Goal: Check status: Check status

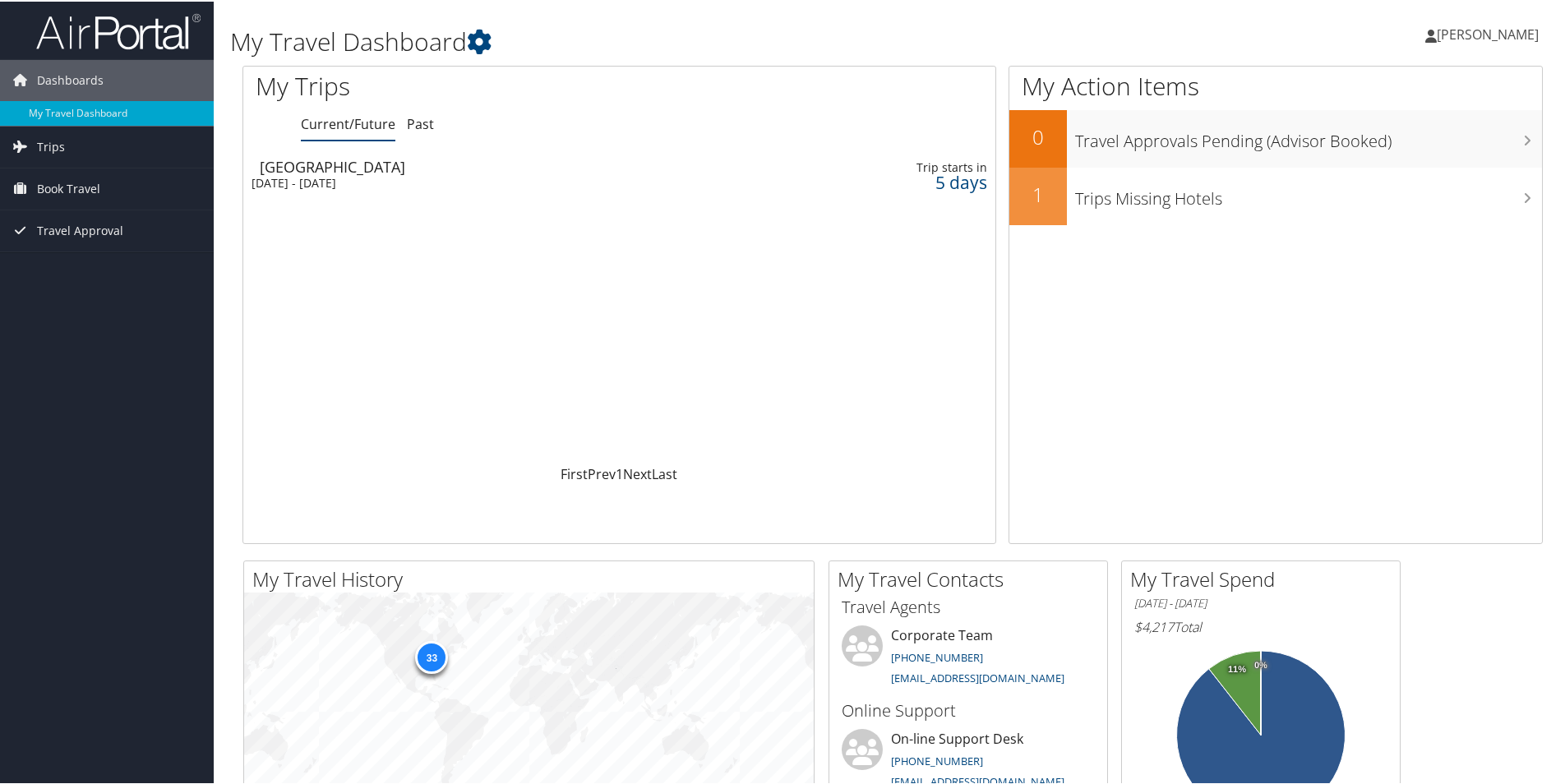
click at [340, 160] on div "Salt Lake City" at bounding box center [490, 165] width 460 height 15
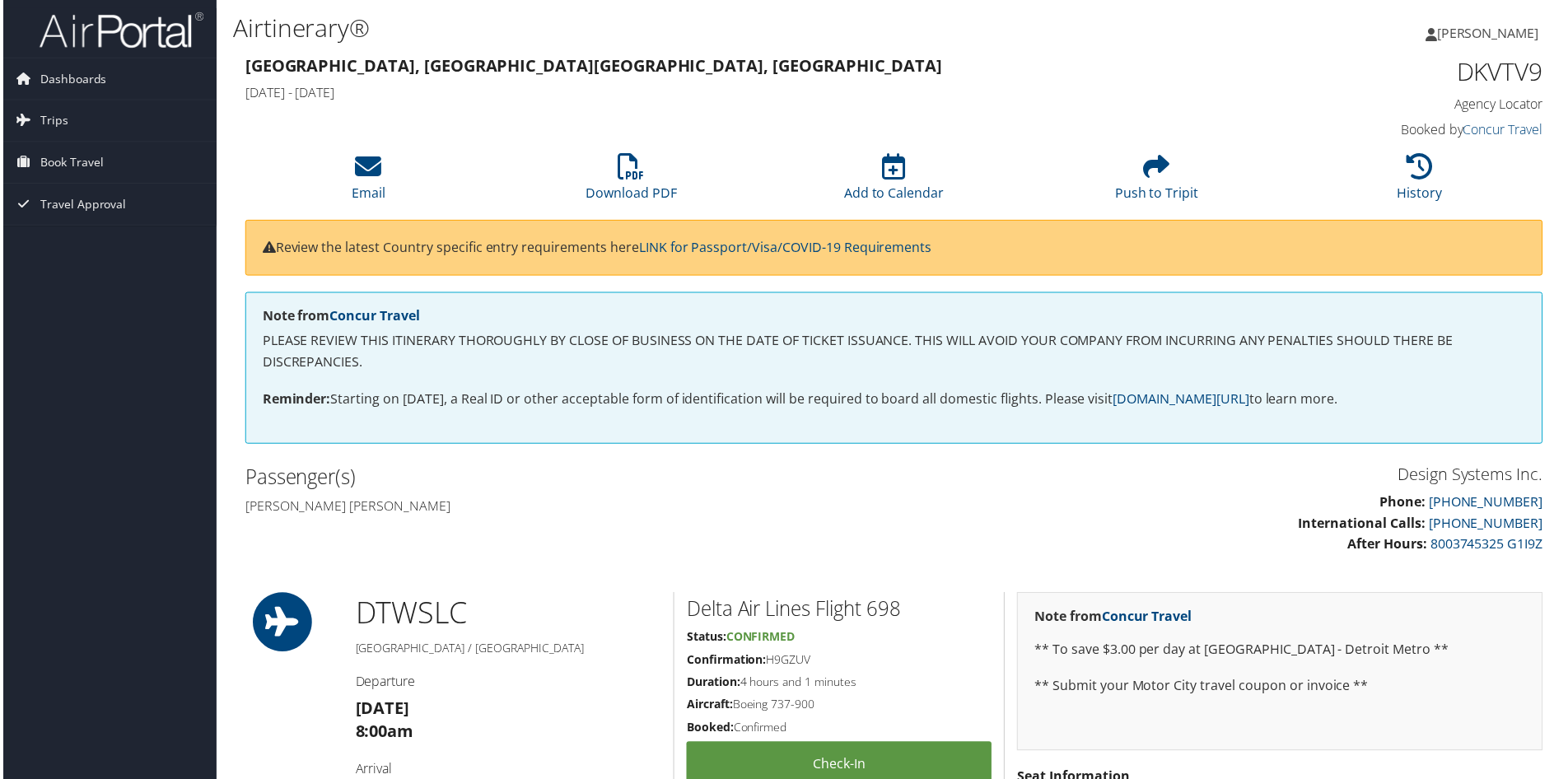
click at [1473, 32] on span "[PERSON_NAME]" at bounding box center [1491, 33] width 102 height 18
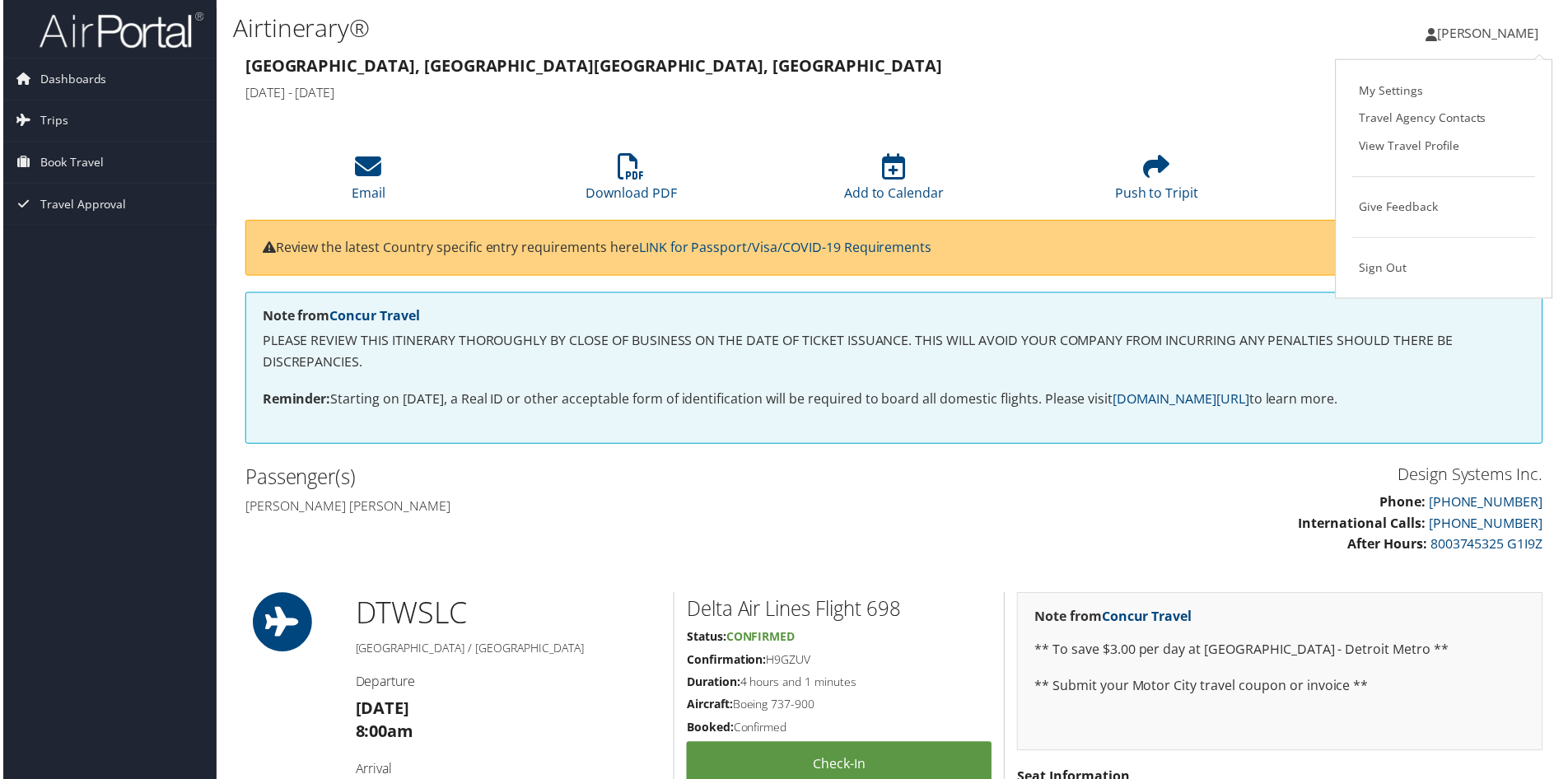
click at [814, 66] on h3 "Detroit, MI Salt Lake City, UT" at bounding box center [728, 66] width 972 height 23
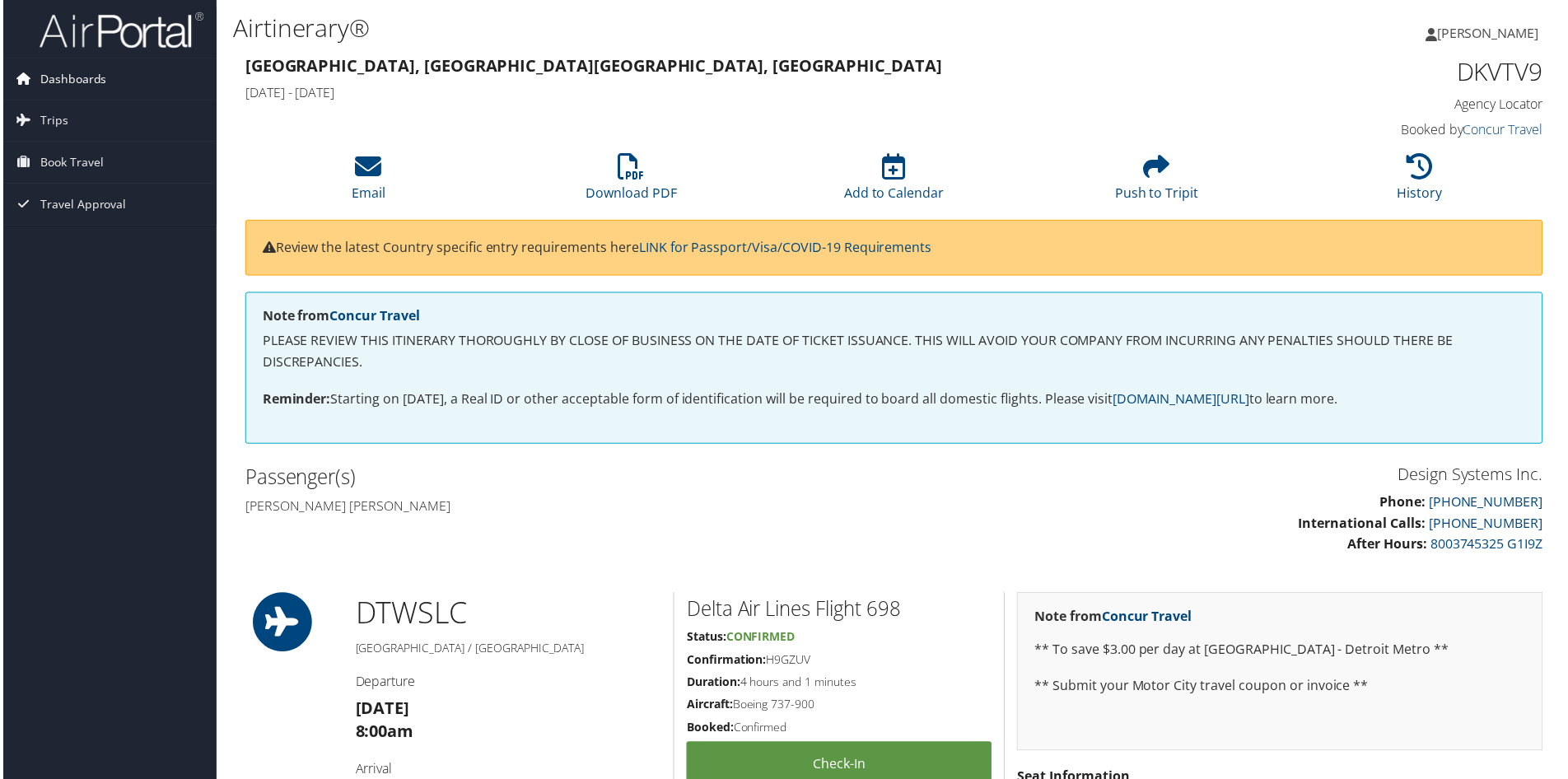
click at [59, 78] on span "Dashboards" at bounding box center [70, 78] width 66 height 41
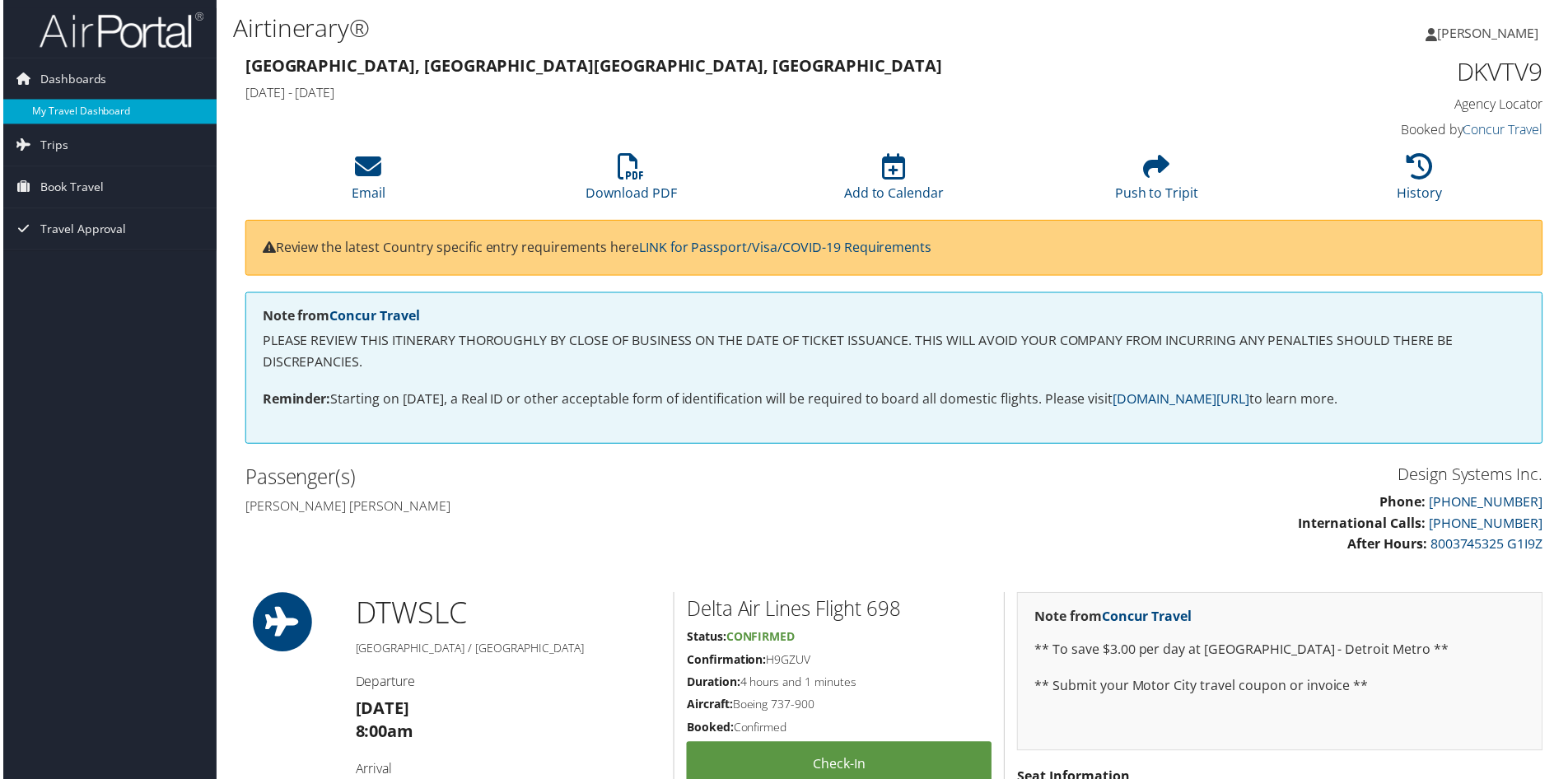
click at [81, 106] on link "My Travel Dashboard" at bounding box center [107, 111] width 214 height 25
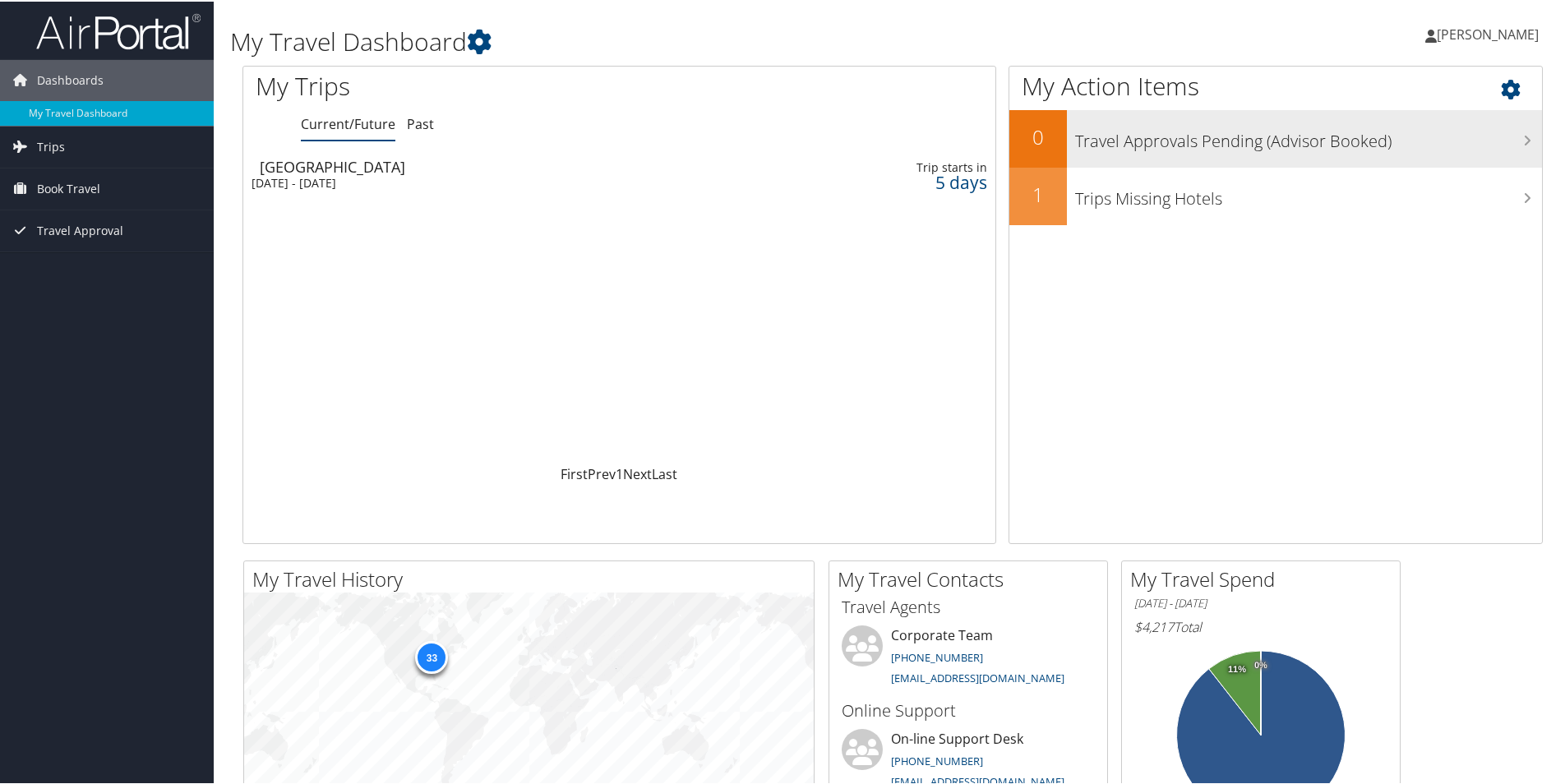
click at [1198, 144] on h3 "Travel Approvals Pending (Advisor Booked)" at bounding box center [1309, 135] width 467 height 31
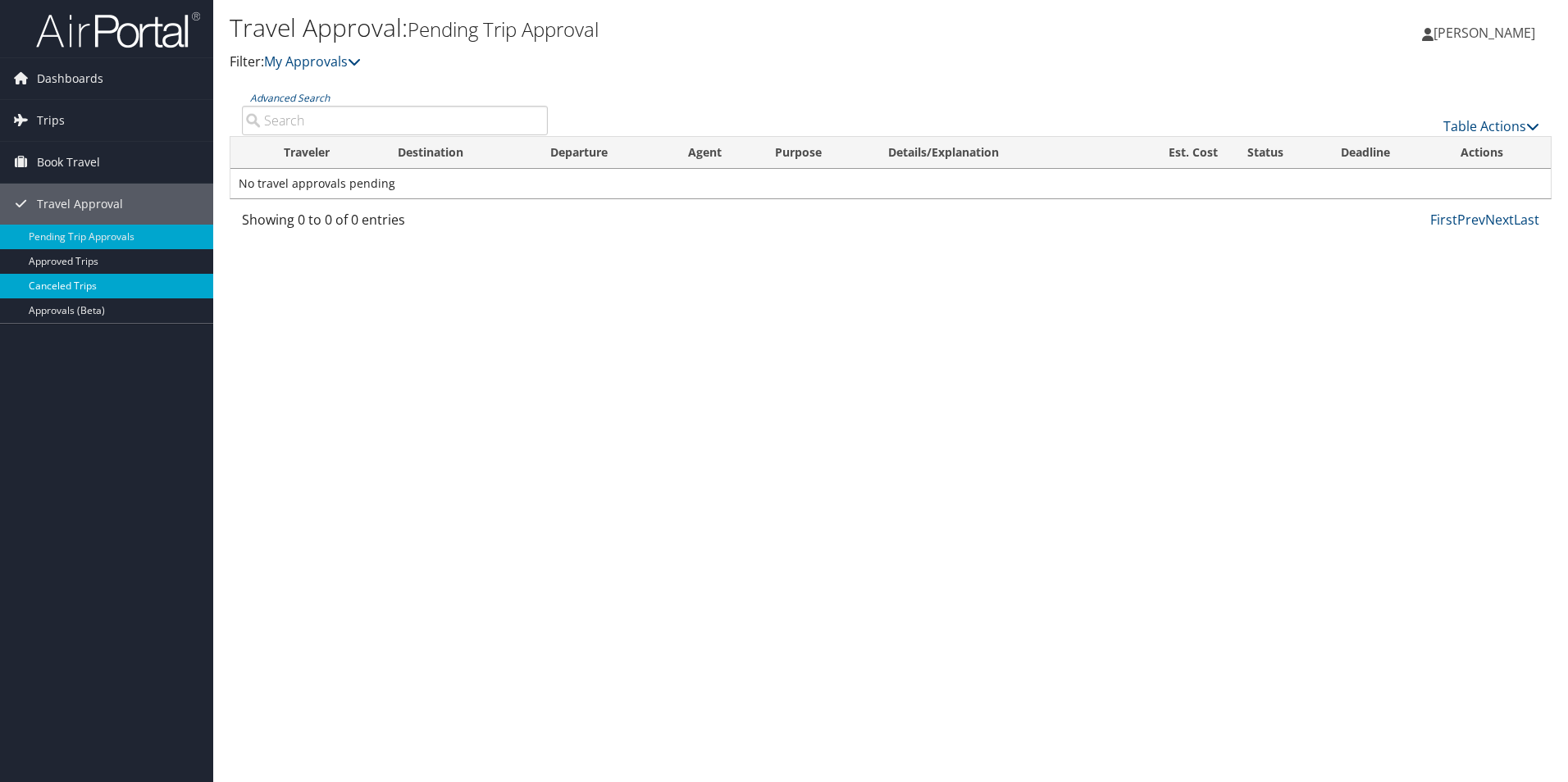
click at [43, 279] on link "Canceled Trips" at bounding box center [106, 285] width 213 height 24
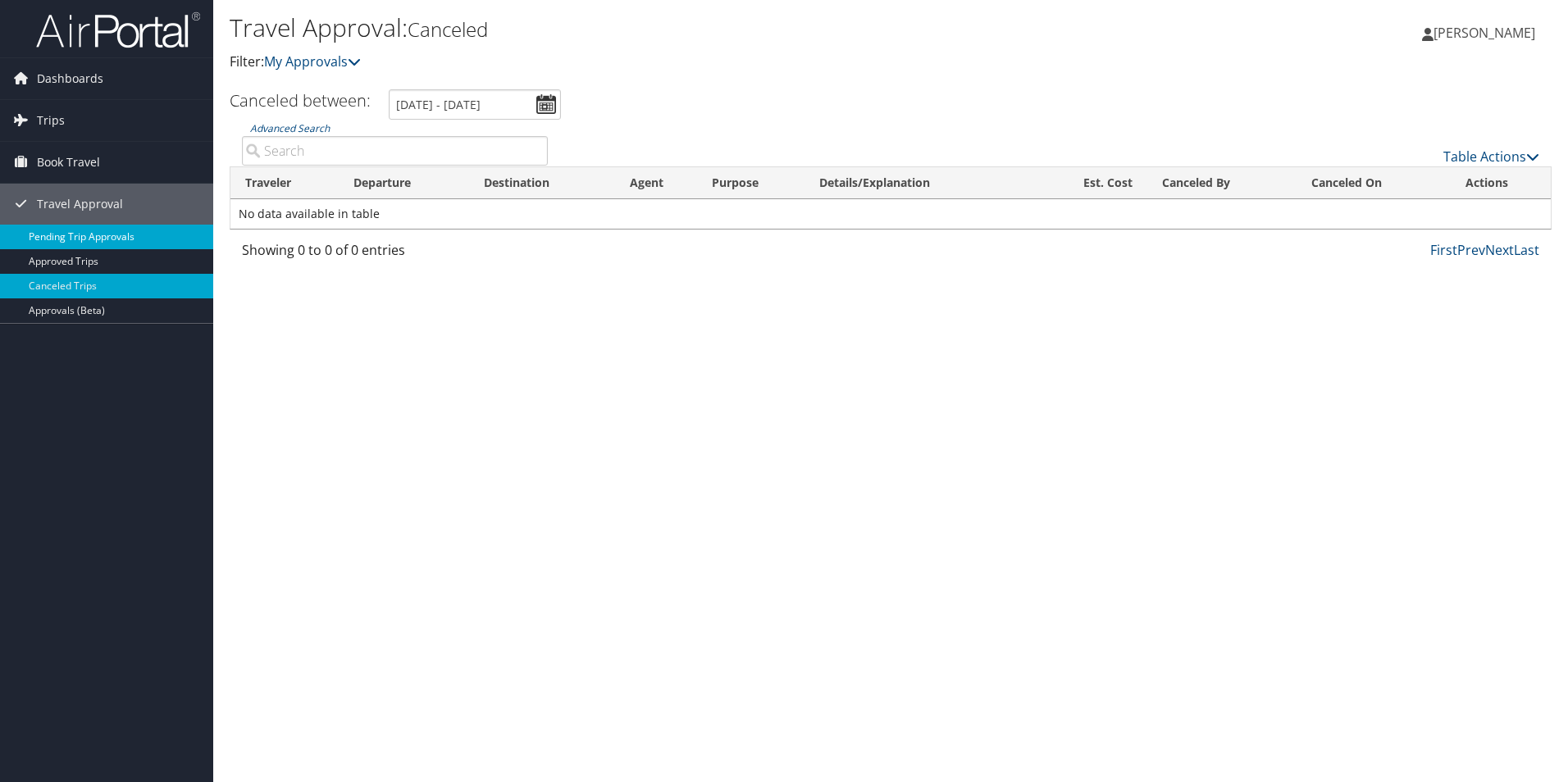
click at [89, 228] on link "Pending Trip Approvals" at bounding box center [106, 237] width 213 height 24
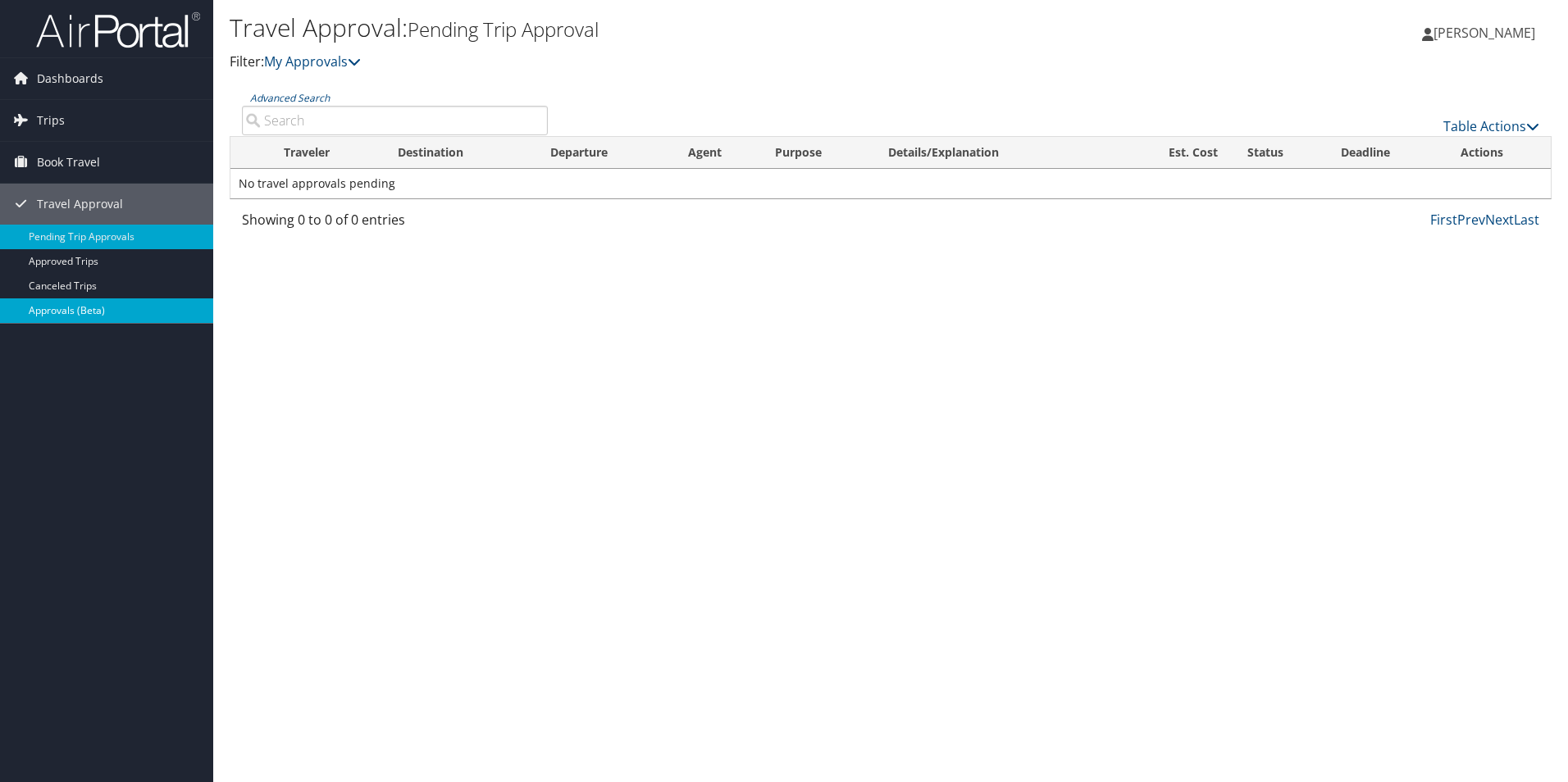
click at [54, 309] on link "Approvals (Beta)" at bounding box center [106, 310] width 213 height 24
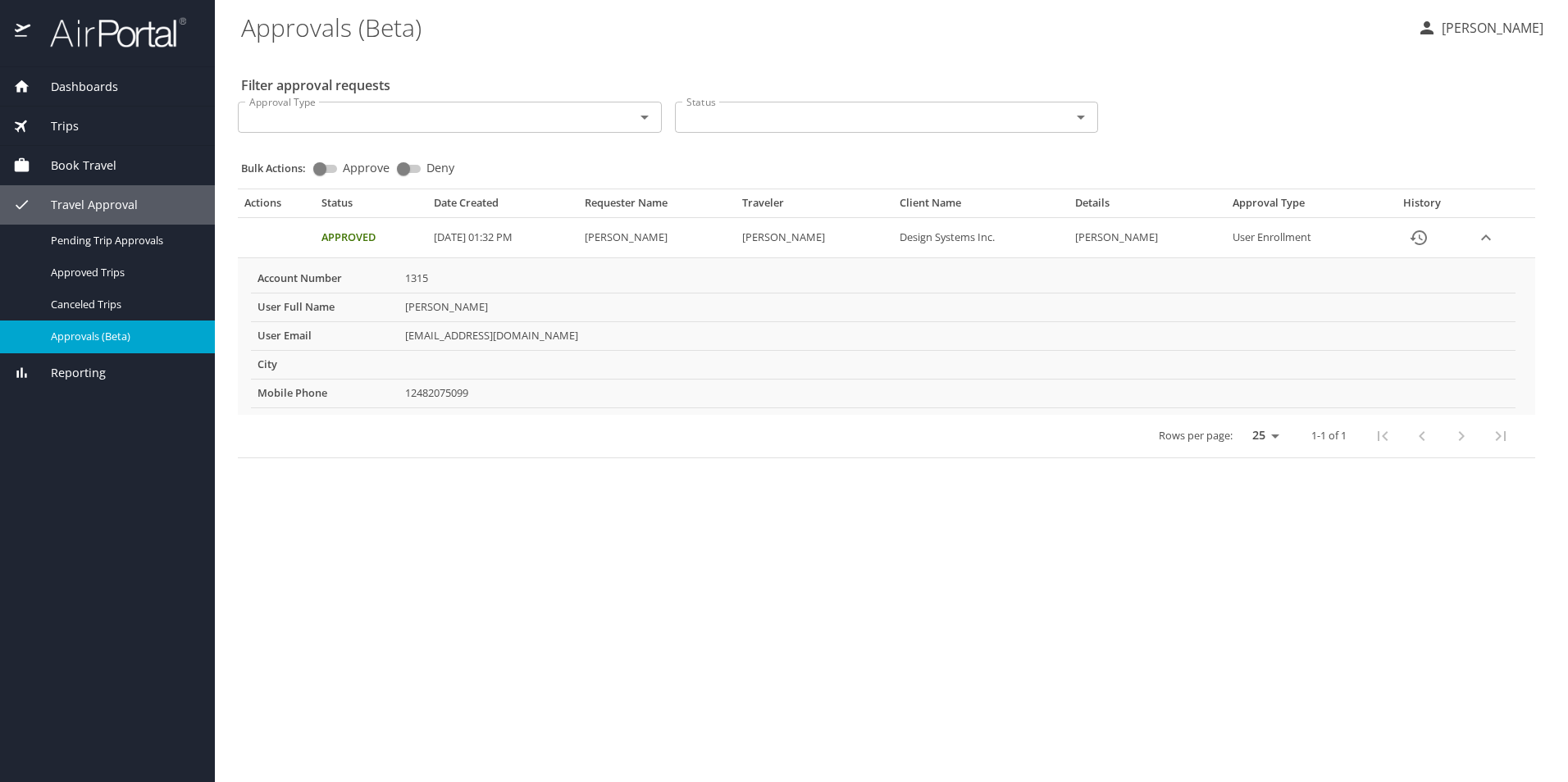
click at [642, 118] on icon "Open" at bounding box center [644, 118] width 20 height 20
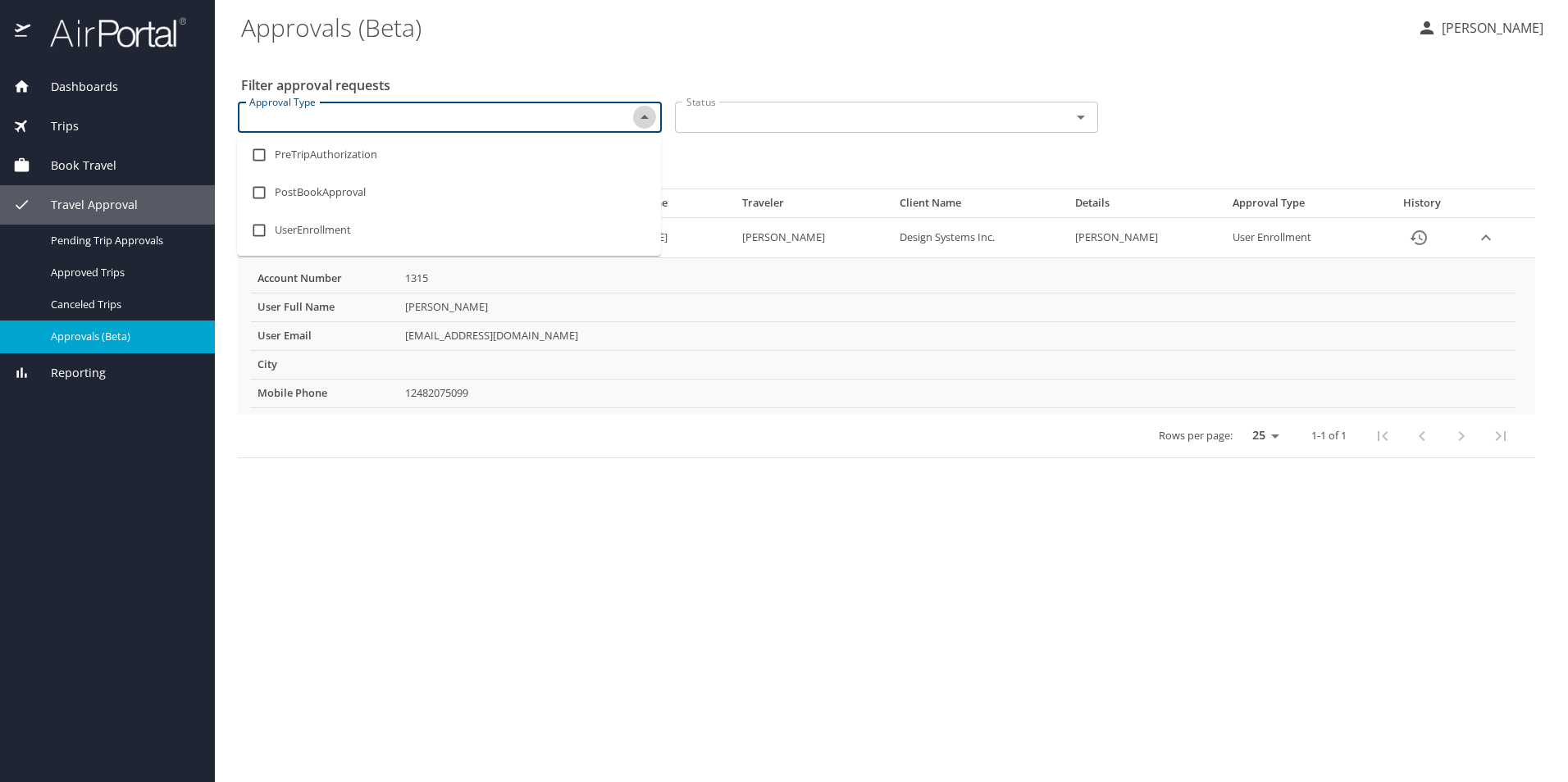
click at [642, 118] on icon "Close" at bounding box center [644, 117] width 8 height 5
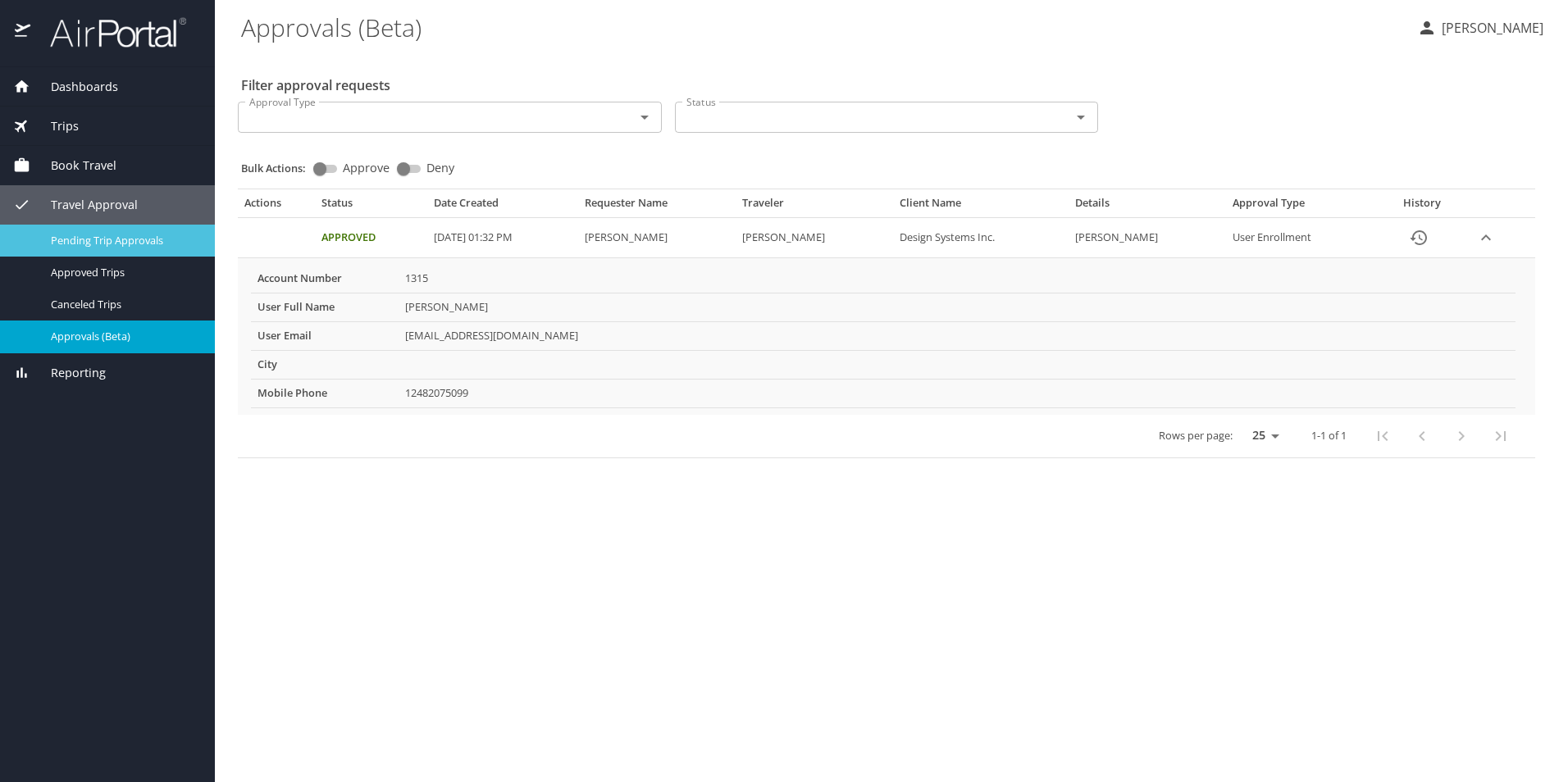
click at [108, 247] on div "Pending Trip Approvals" at bounding box center [107, 240] width 189 height 19
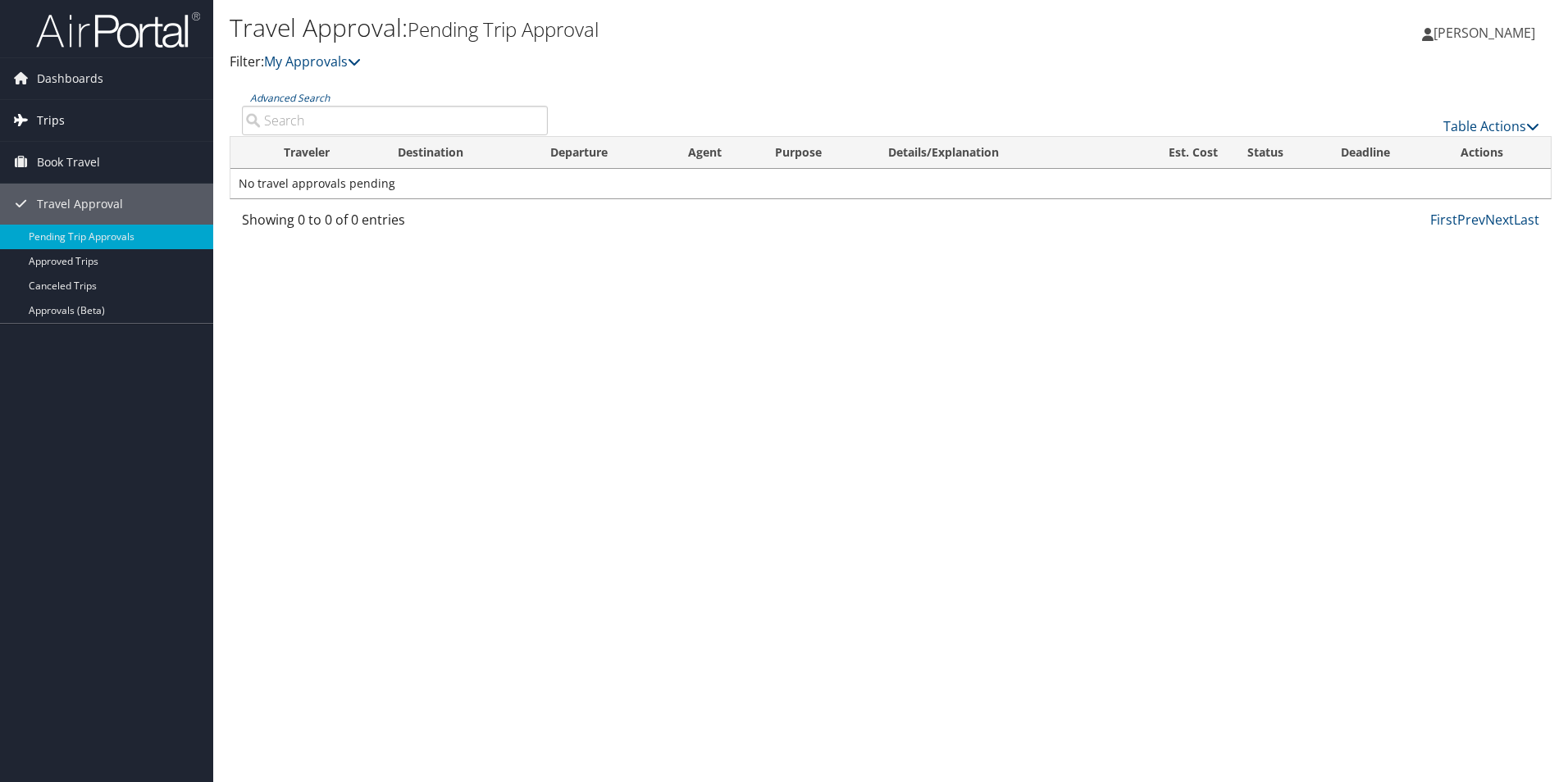
click at [48, 113] on span "Trips" at bounding box center [51, 120] width 28 height 41
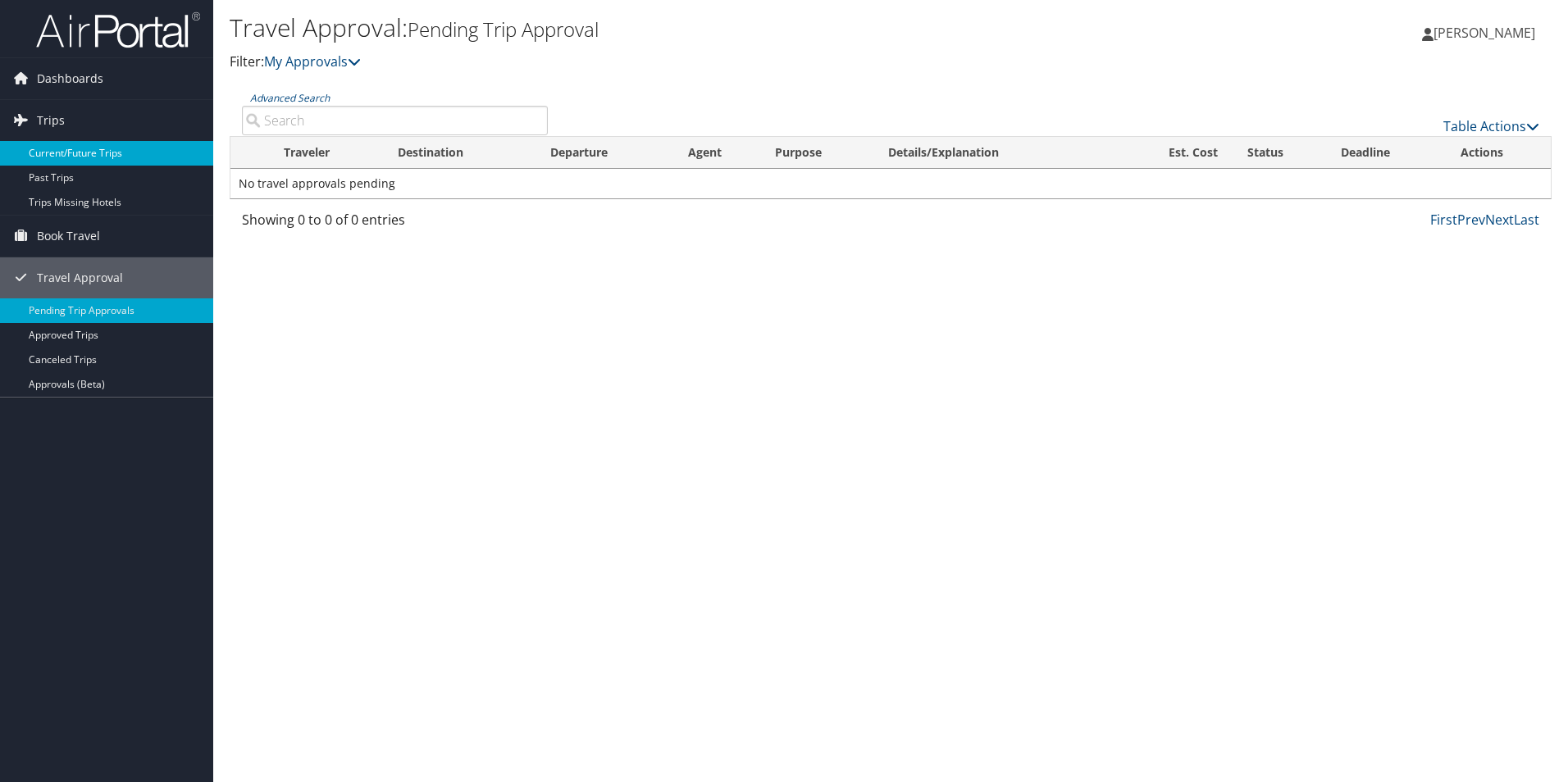
click at [66, 146] on link "Current/Future Trips" at bounding box center [106, 153] width 213 height 24
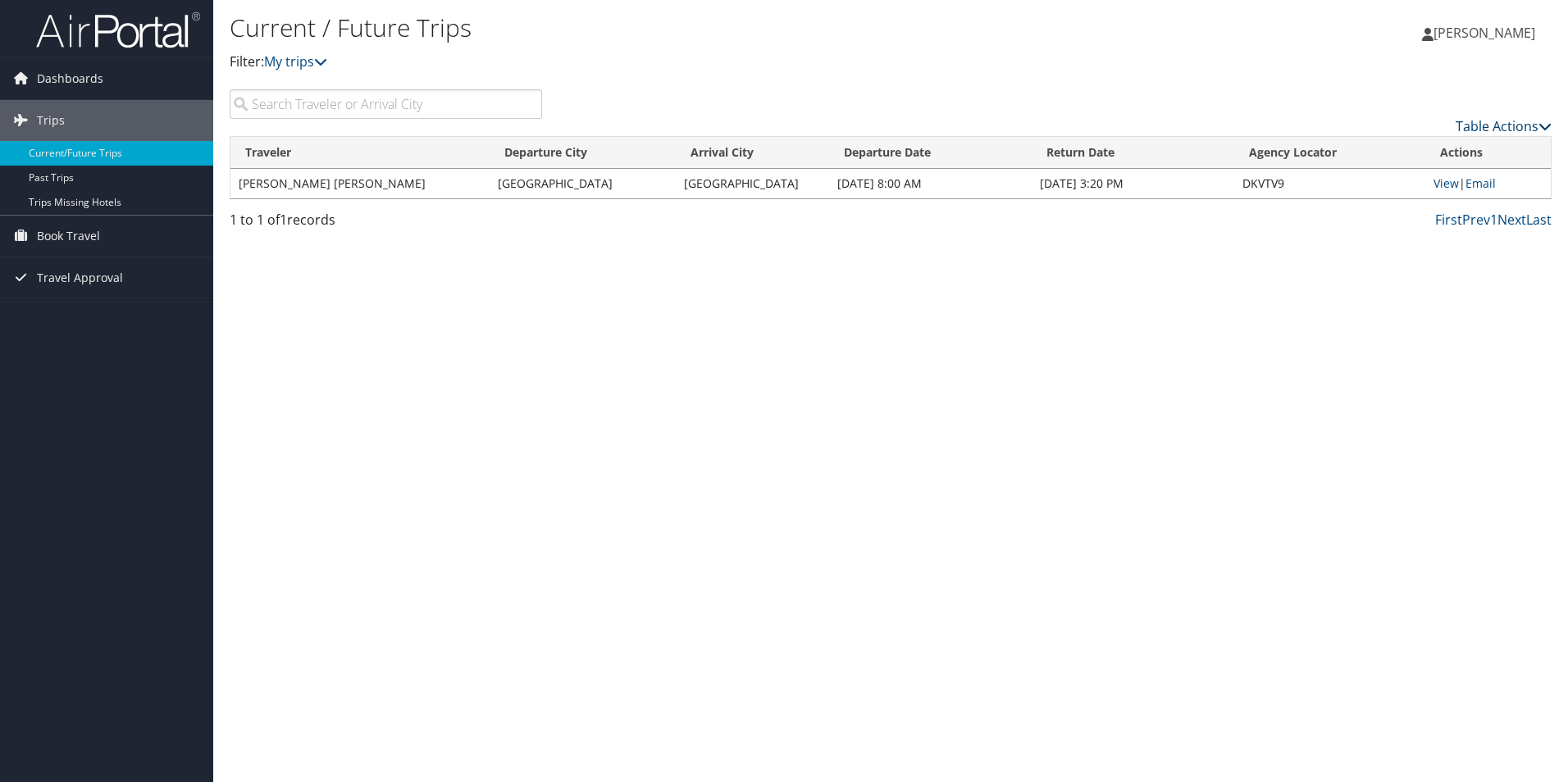
click at [1542, 125] on icon at bounding box center [1544, 126] width 13 height 13
click at [1542, 125] on div at bounding box center [784, 391] width 1568 height 782
click at [1451, 188] on link "View" at bounding box center [1446, 183] width 25 height 15
click at [1479, 30] on span "[PERSON_NAME]" at bounding box center [1484, 33] width 102 height 18
click at [1384, 262] on link "Sign Out" at bounding box center [1443, 267] width 183 height 28
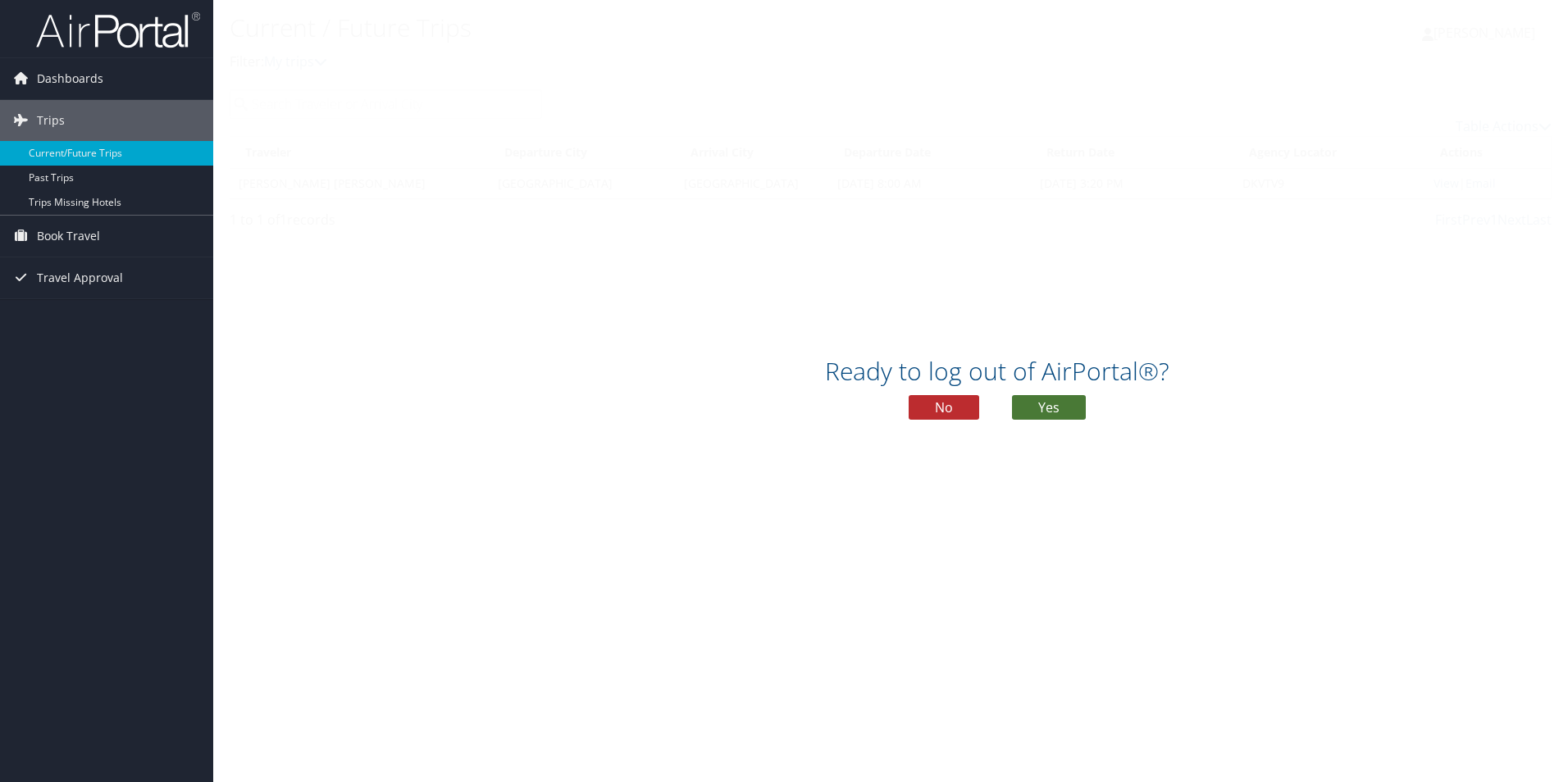
click at [1060, 404] on button "Yes" at bounding box center [1048, 407] width 73 height 24
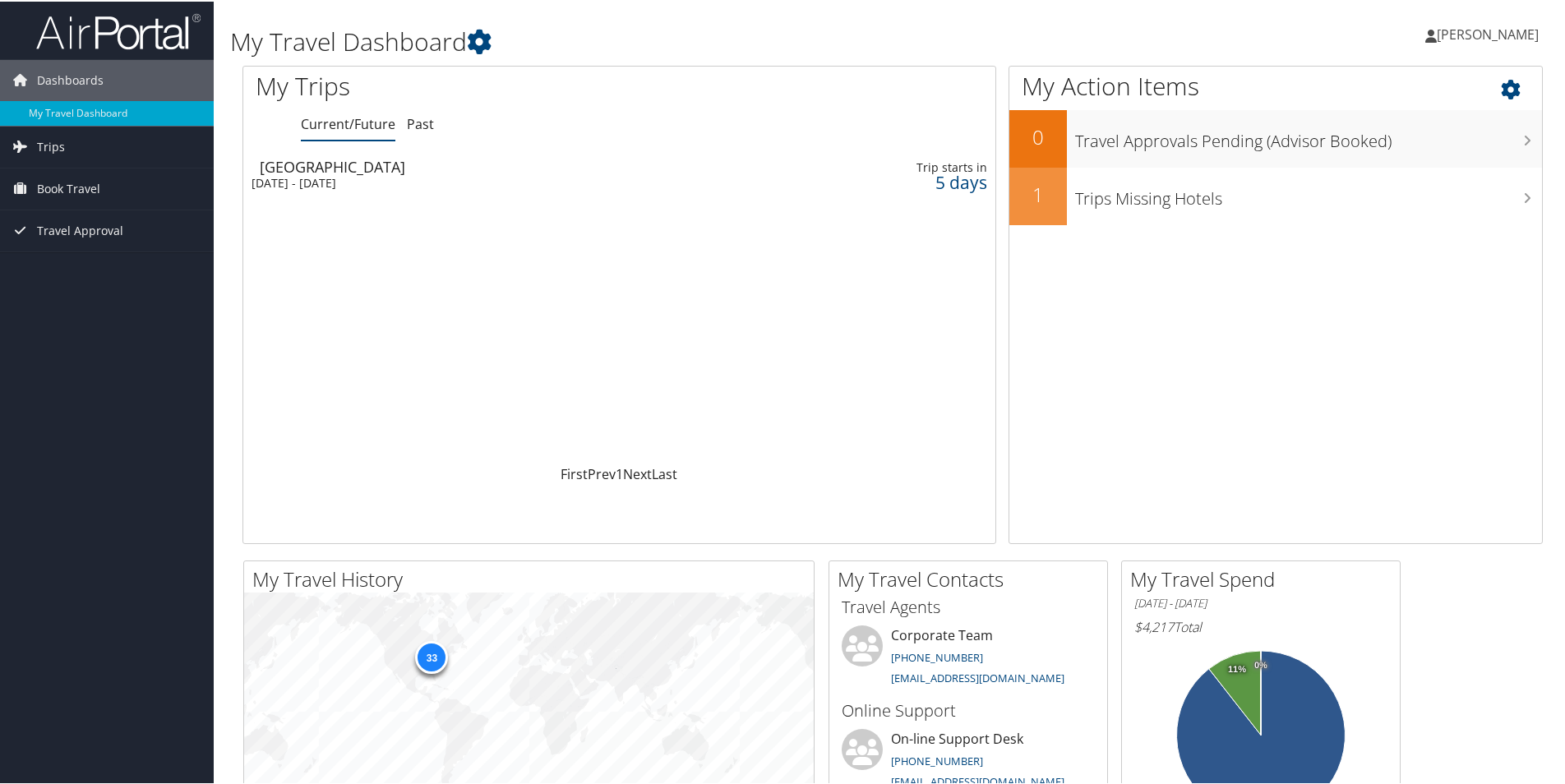
click at [1509, 84] on icon at bounding box center [1525, 84] width 48 height 28
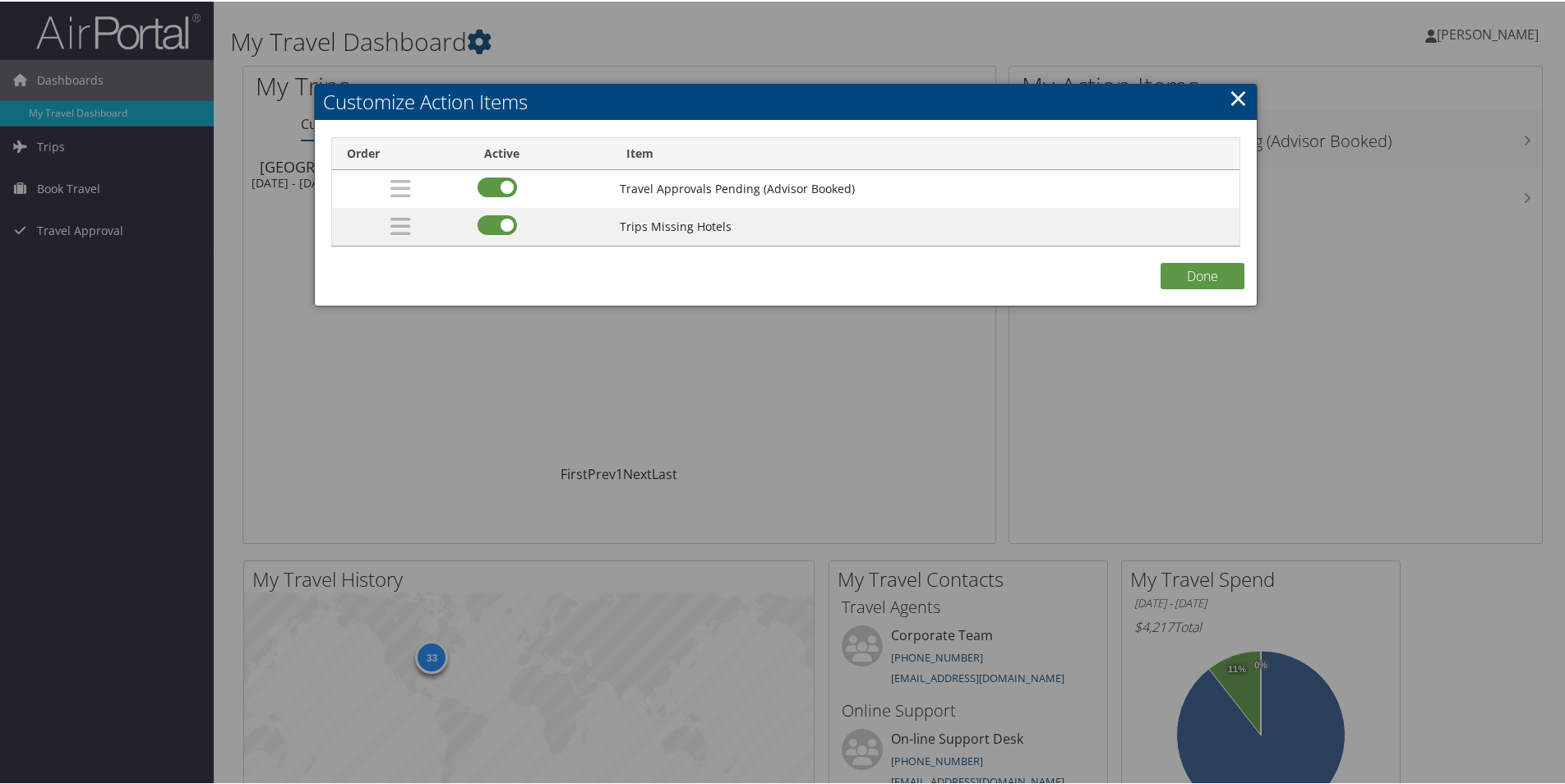
click at [1229, 97] on link "×" at bounding box center [1238, 96] width 19 height 33
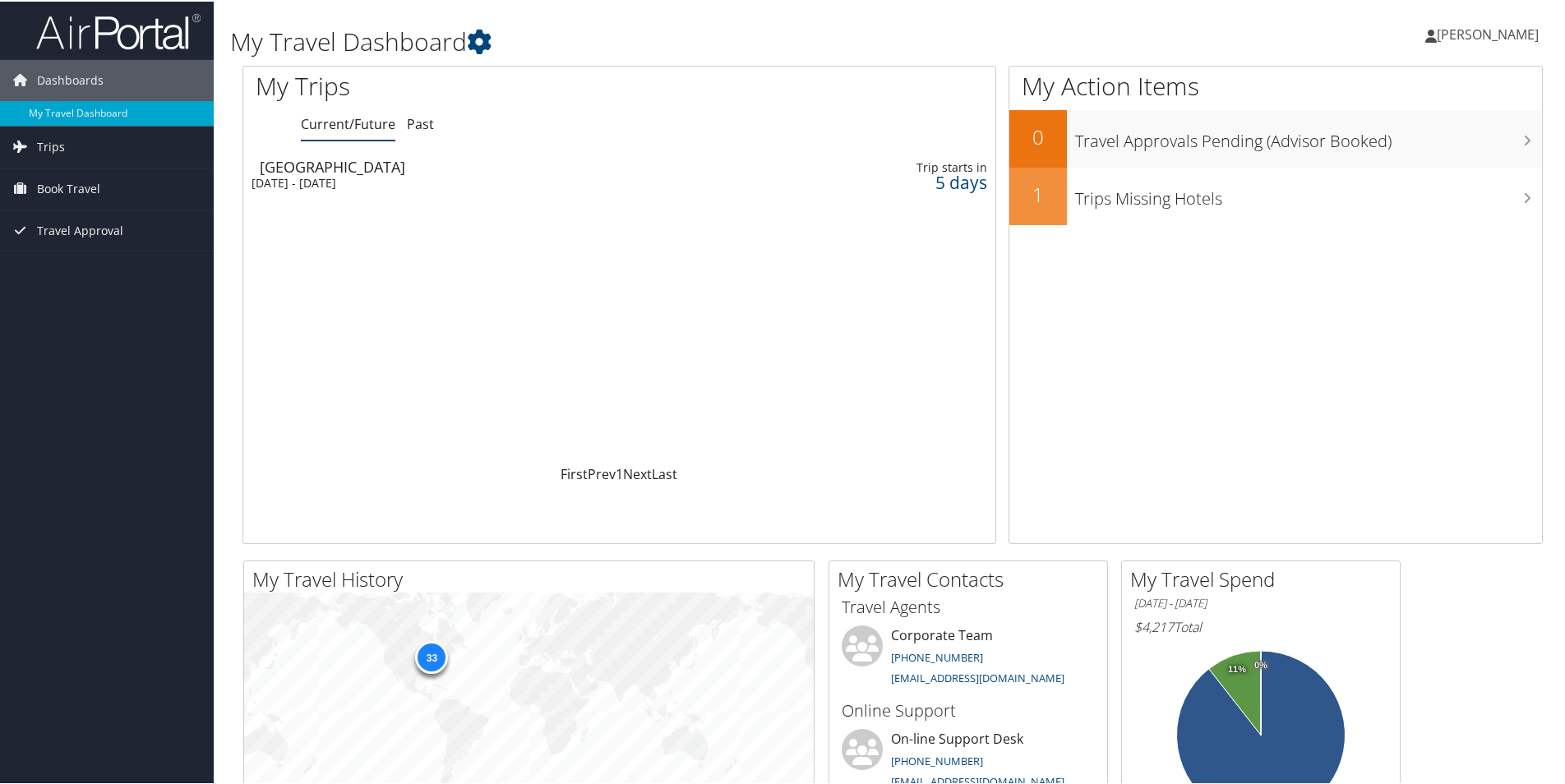
click at [341, 171] on div "Salt Lake City" at bounding box center [490, 165] width 460 height 15
click at [1477, 24] on span "[PERSON_NAME]" at bounding box center [1488, 33] width 102 height 18
click at [1239, 27] on div "[PERSON_NAME] [PERSON_NAME] My Settings Travel Agency Contacts View Travel Prof…" at bounding box center [1310, 40] width 523 height 64
click at [1478, 29] on span "[PERSON_NAME]" at bounding box center [1488, 33] width 102 height 18
click at [1281, 33] on div "Kevin Callahan Kevin Callahan My Settings Travel Agency Contacts View Travel Pr…" at bounding box center [1310, 40] width 523 height 64
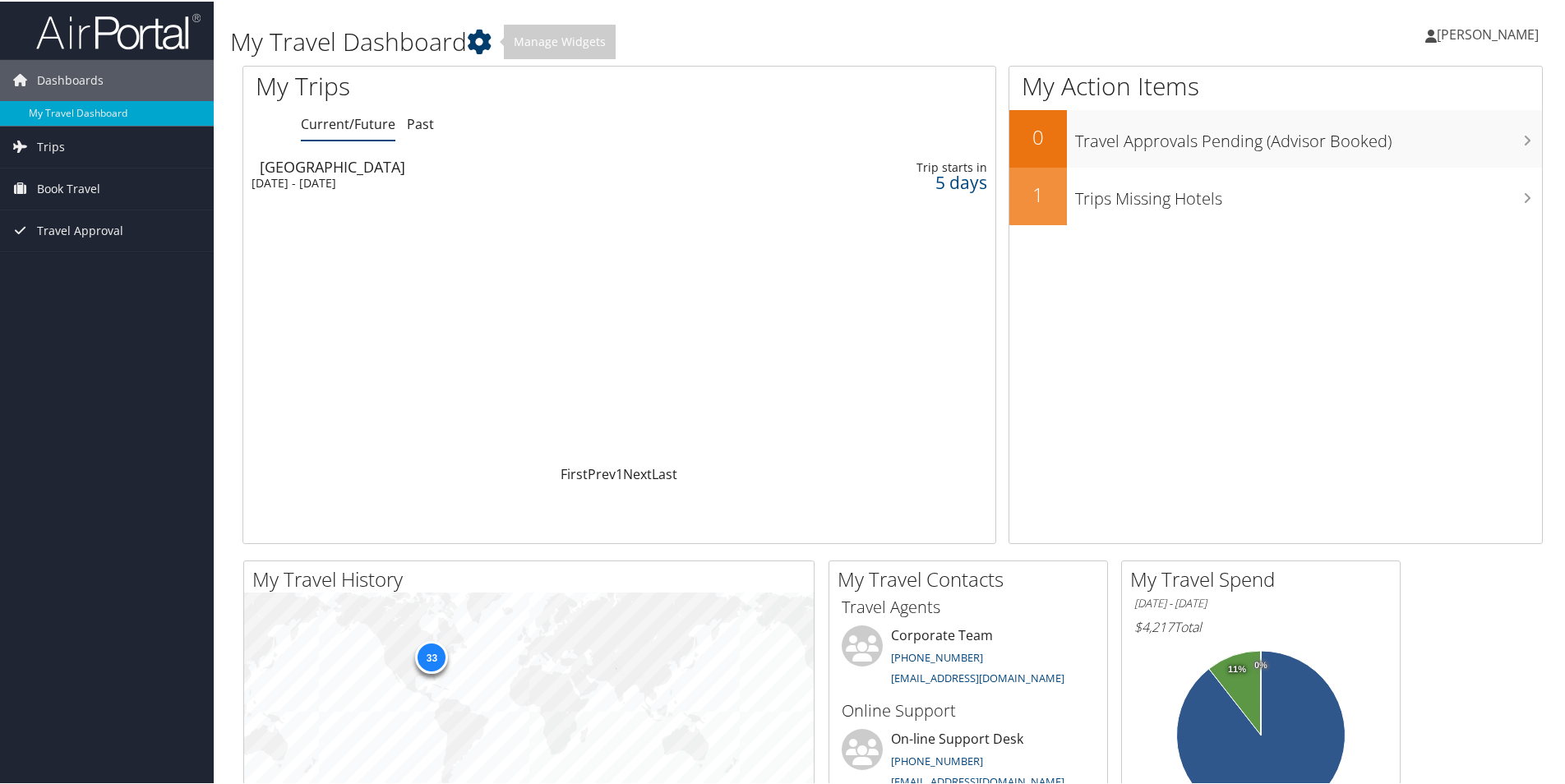
click at [480, 43] on icon at bounding box center [479, 40] width 25 height 25
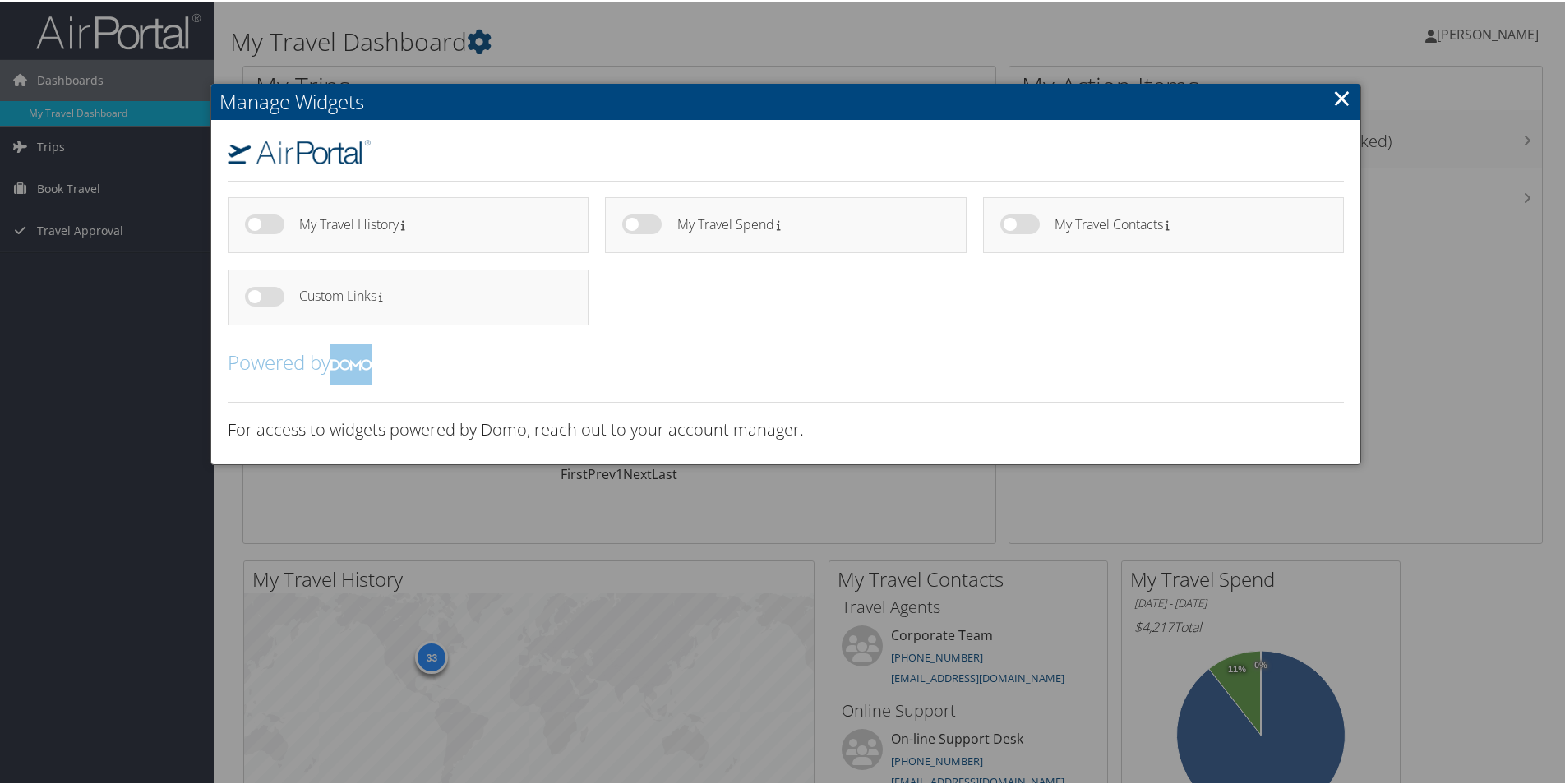
click at [588, 39] on div at bounding box center [786, 392] width 1572 height 784
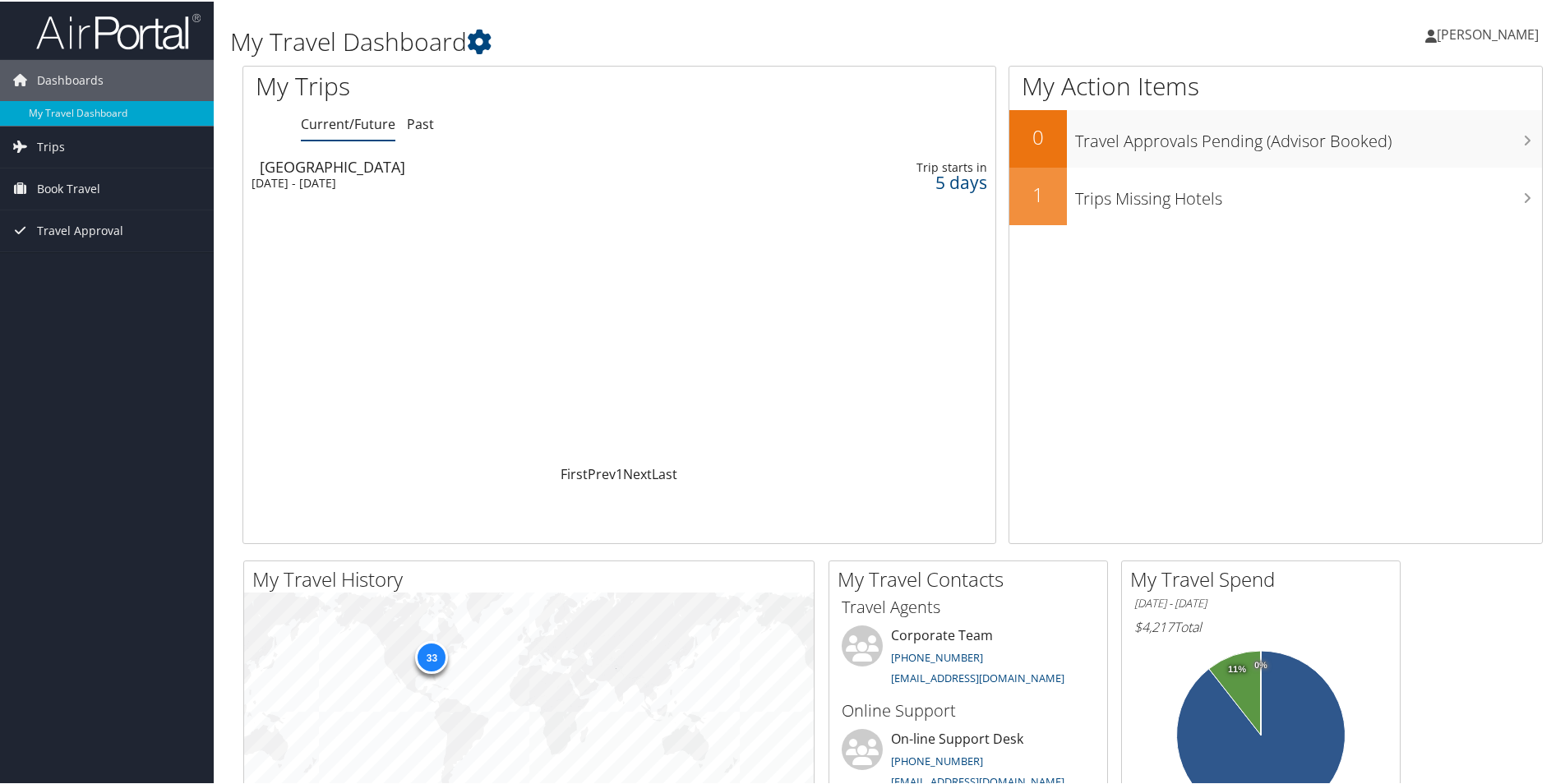
click at [350, 178] on div "Mon 6 Oct 2025 - Thu 9 Oct 2025" at bounding box center [482, 182] width 460 height 15
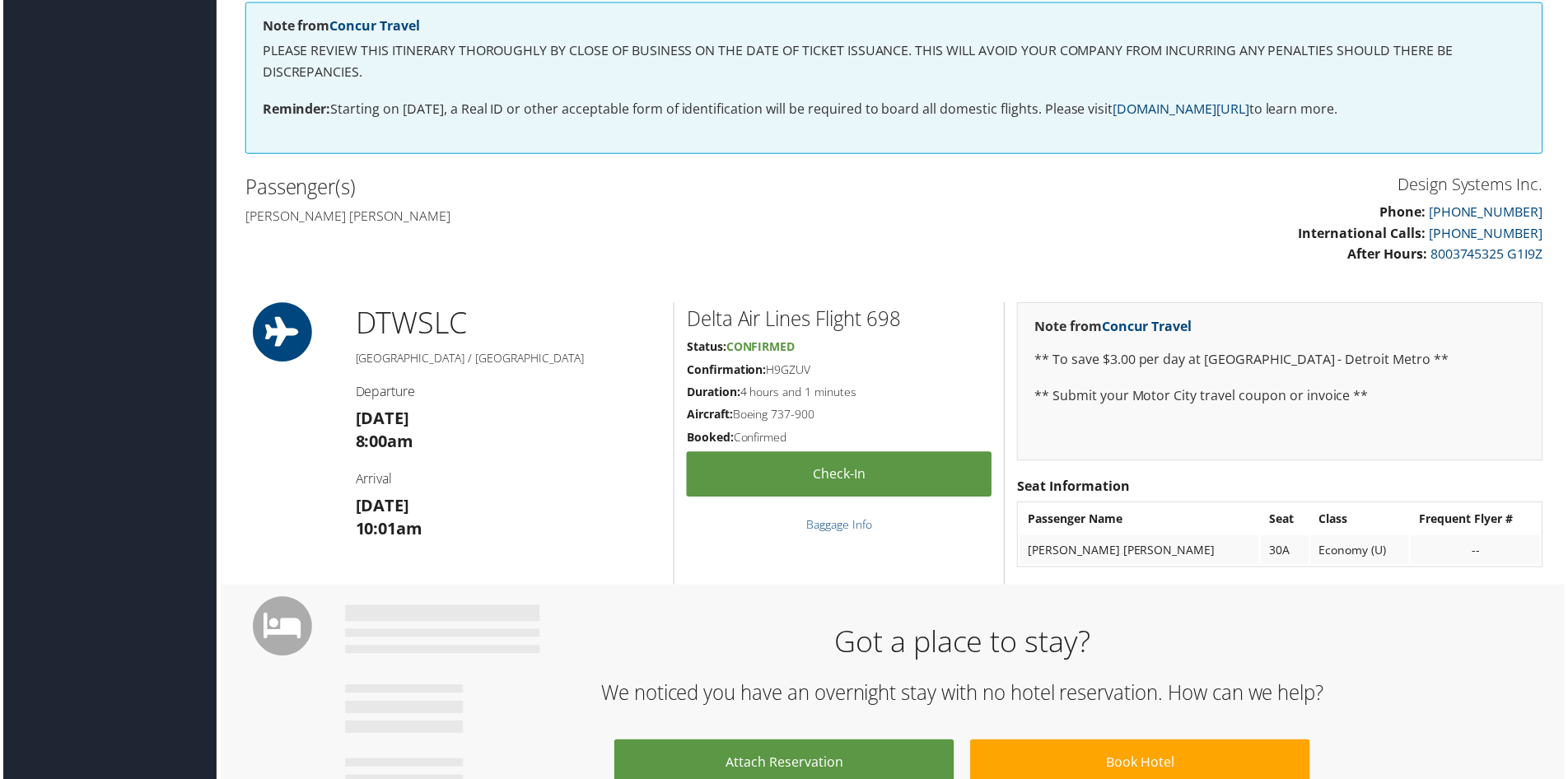
scroll to position [329, 0]
